Goal: Task Accomplishment & Management: Manage account settings

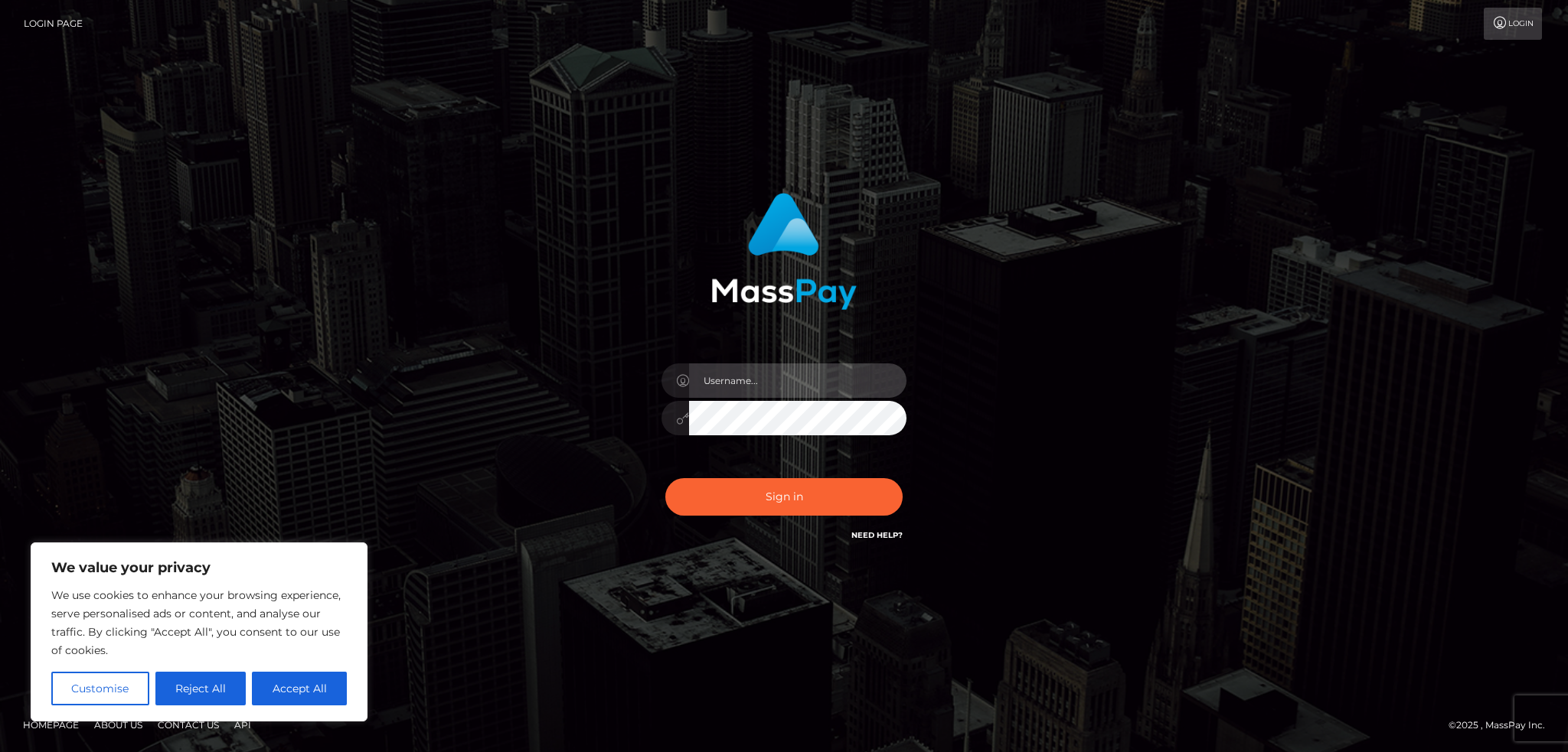
drag, startPoint x: 731, startPoint y: 398, endPoint x: 722, endPoint y: 374, distance: 25.6
click at [731, 397] on input "text" at bounding box center [798, 380] width 218 height 34
type input "[EMAIL_ADDRESS][DOMAIN_NAME]"
click at [812, 499] on button "Sign in" at bounding box center [784, 497] width 237 height 37
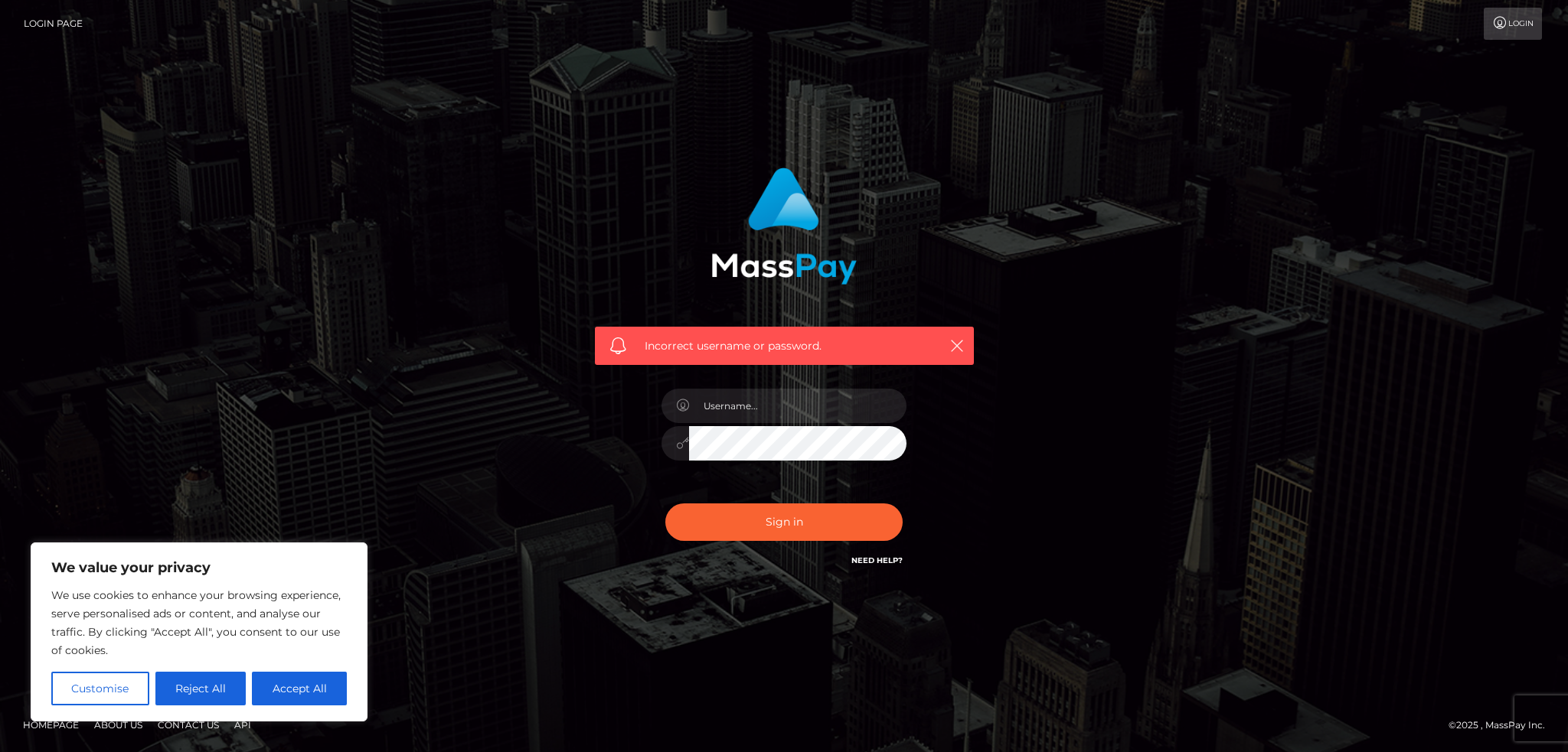
click at [154, 683] on div "Customise Reject All Accept All" at bounding box center [199, 688] width 296 height 34
click at [175, 685] on button "Reject All" at bounding box center [200, 688] width 91 height 34
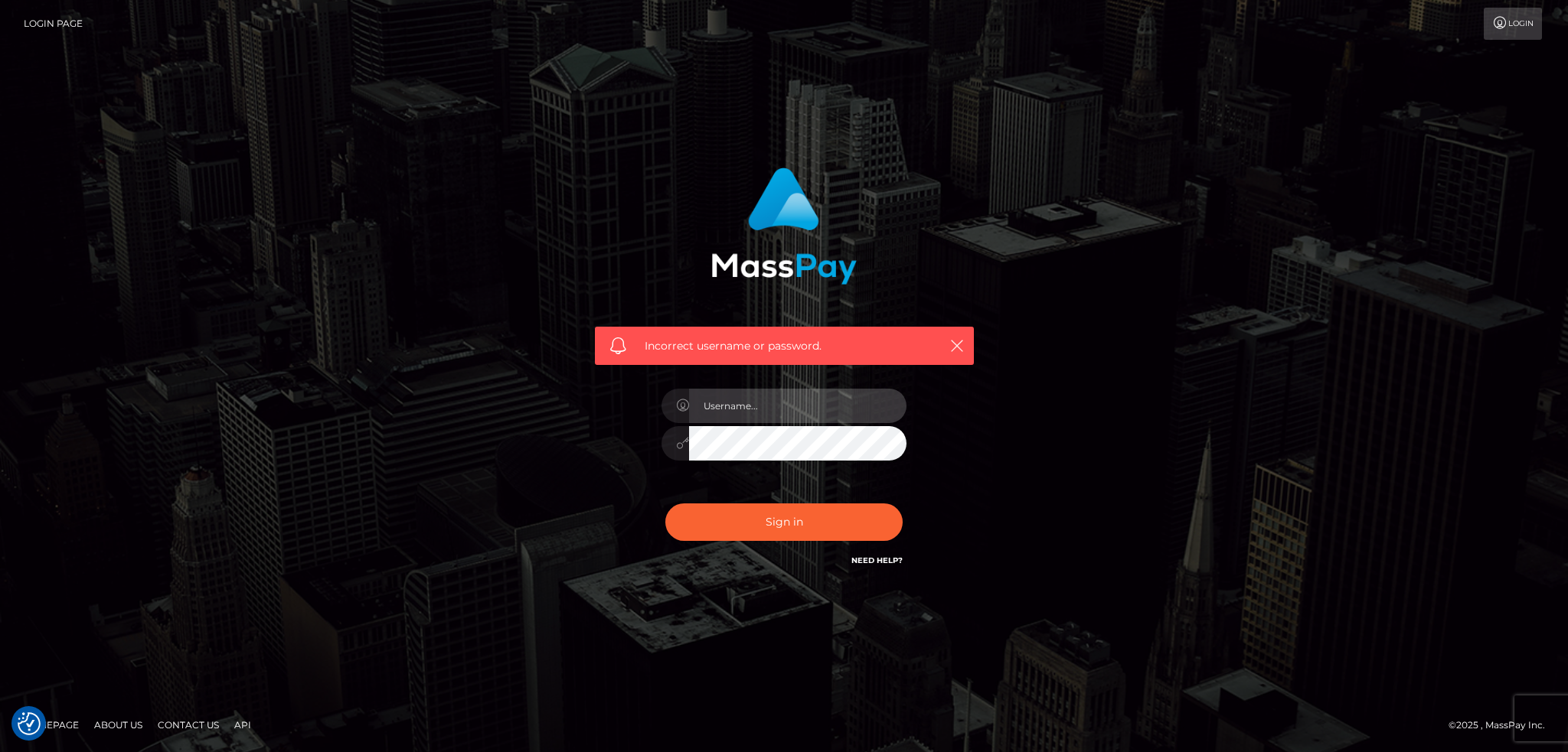
click at [796, 413] on input "text" at bounding box center [798, 406] width 218 height 34
type input "momoplushofficial@gmail.com"
click at [773, 528] on button "Sign in" at bounding box center [784, 522] width 237 height 37
click at [748, 399] on input "text" at bounding box center [798, 406] width 218 height 34
click at [580, 429] on div "Incorrect username or password." at bounding box center [784, 376] width 425 height 440
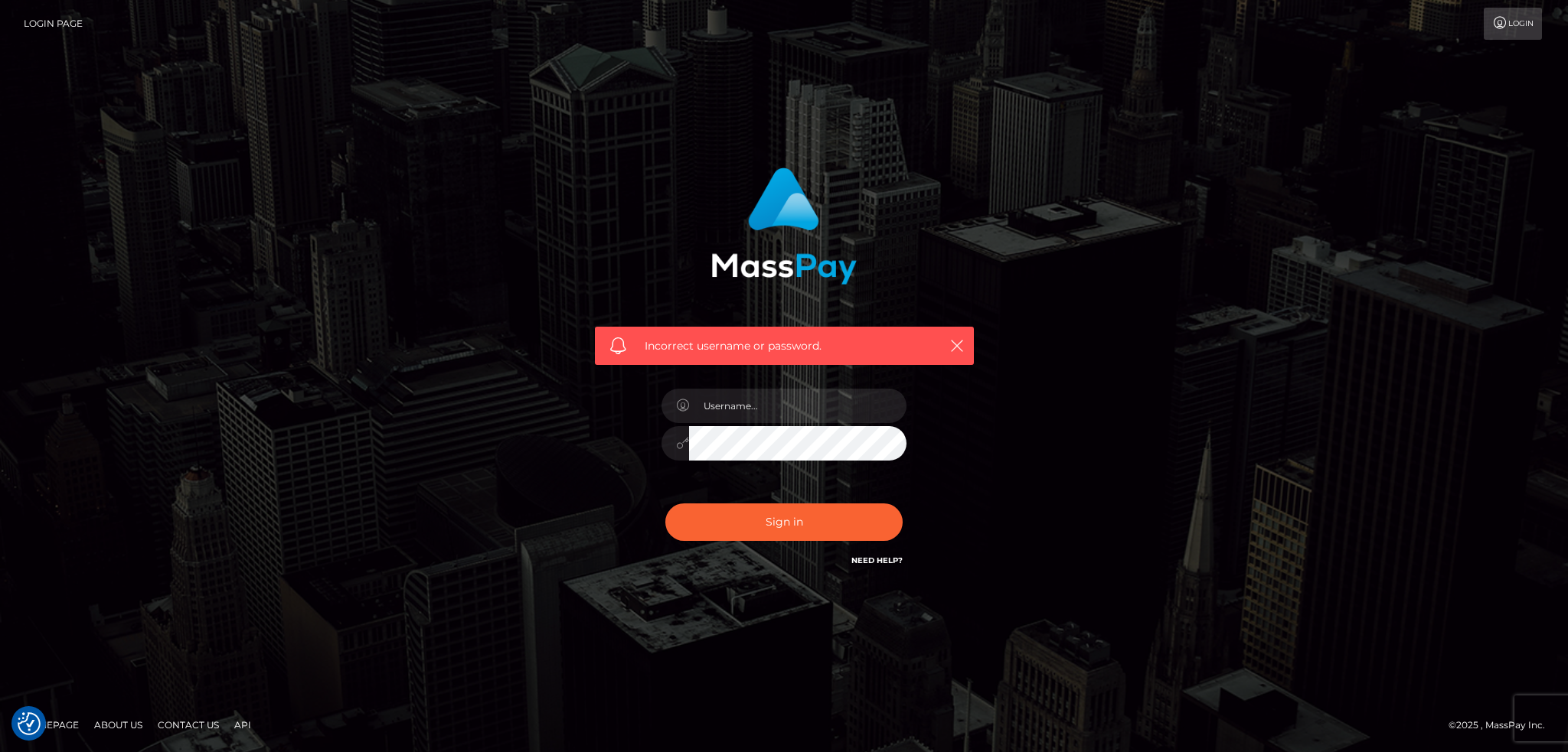
click at [1528, 23] on link "Login" at bounding box center [1513, 23] width 58 height 32
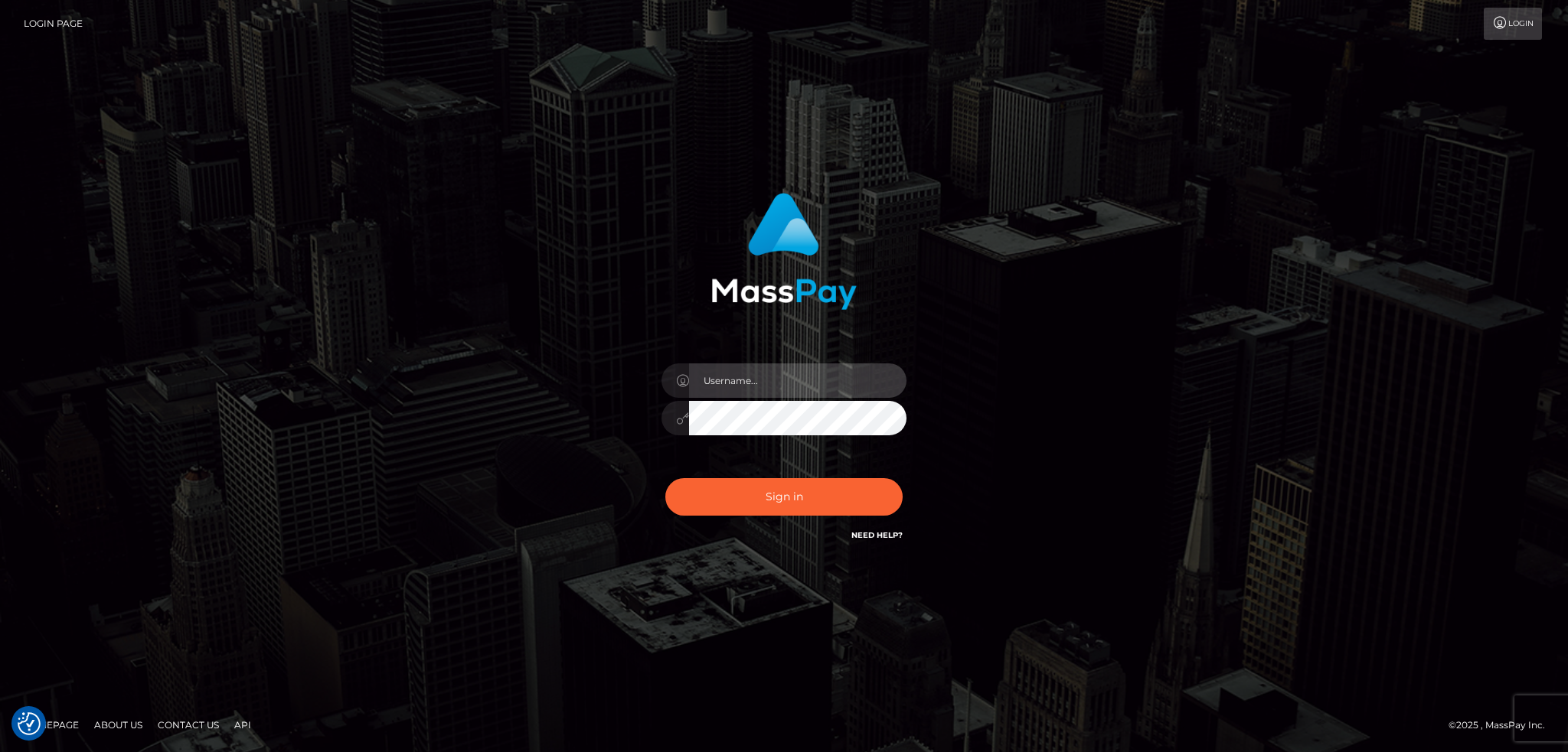
click at [725, 380] on input "text" at bounding box center [798, 380] width 218 height 34
type input "momoplushofficial@gmail.com"
click at [823, 508] on button "Sign in" at bounding box center [784, 497] width 237 height 37
